Goal: Check status: Check status

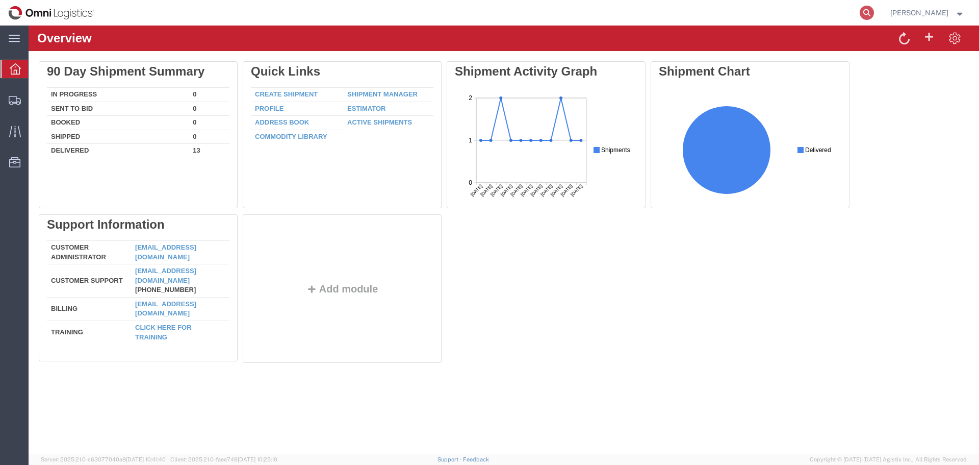
click at [868, 11] on icon at bounding box center [867, 13] width 14 height 14
click at [736, 11] on input "search" at bounding box center [705, 13] width 310 height 24
click at [657, 7] on input "search" at bounding box center [705, 13] width 310 height 24
type input "57130475"
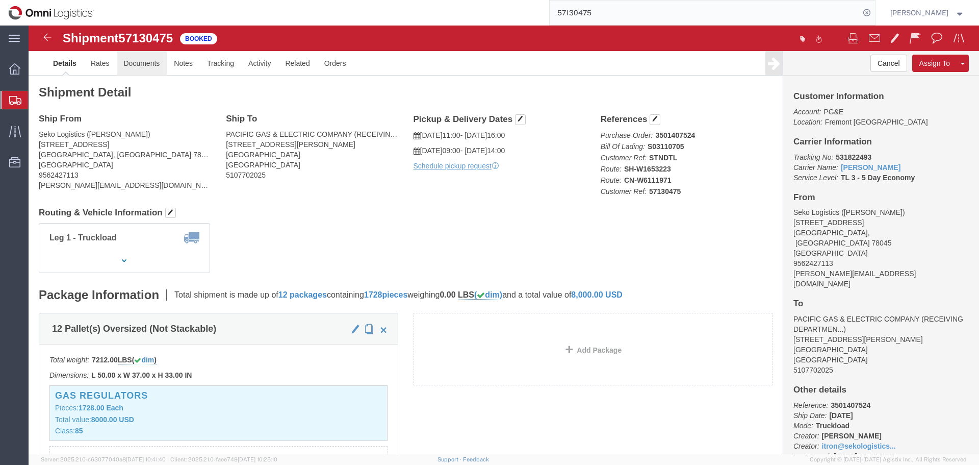
click link "Documents"
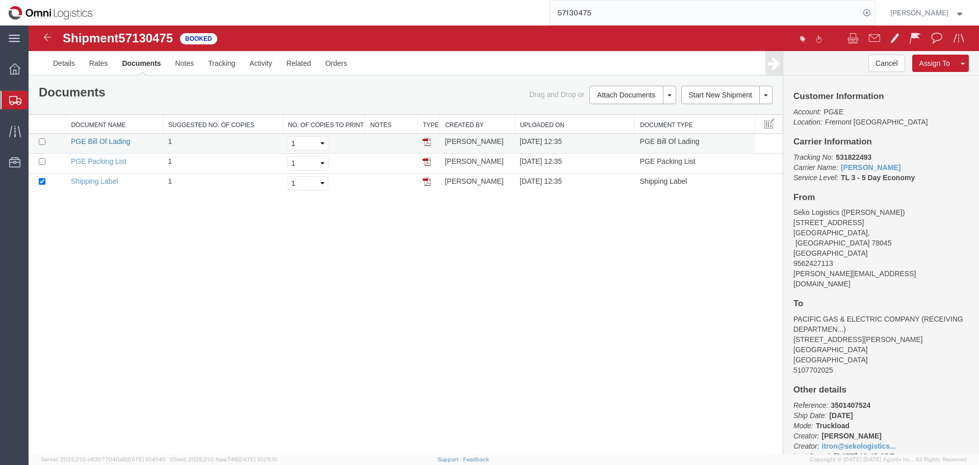
click at [107, 143] on link "PGE Bill Of Lading" at bounding box center [101, 141] width 60 height 8
